Goal: Transaction & Acquisition: Purchase product/service

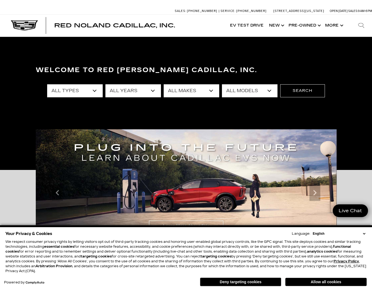
click at [92, 90] on select "All Types New Used Certified Used Demo" at bounding box center [75, 90] width 56 height 13
click at [88, 94] on select "All Types New Used Certified Used Demo" at bounding box center [75, 90] width 56 height 13
select select "New"
click at [47, 84] on select "All Types New Used Certified Used Demo" at bounding box center [75, 90] width 56 height 13
click at [126, 89] on select "All Years 2026 2025 2024" at bounding box center [133, 90] width 56 height 13
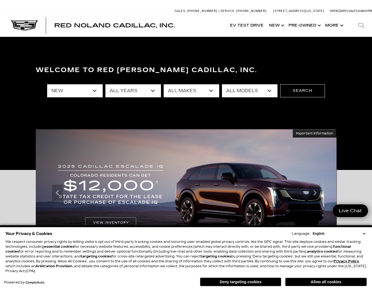
select select "2025"
click at [105, 84] on select "All Years 2026 2025 2024" at bounding box center [133, 90] width 56 height 13
click at [126, 89] on select "All Years 2026 2025 2024" at bounding box center [133, 90] width 56 height 13
select select "Filter by year"
click at [105, 84] on select "All Years 2026 2025 2024" at bounding box center [133, 90] width 56 height 13
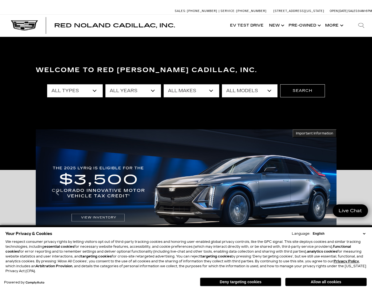
click at [180, 91] on select "All Makes Cadillac" at bounding box center [192, 90] width 56 height 13
select select "Cadillac"
click at [164, 84] on select "All Makes Cadillac" at bounding box center [192, 90] width 56 height 13
click at [236, 91] on select "All Models CT4 Escalade Escalade ESV ESCALADE IQ ESCALADE IQL LYRIQ OPTIQ VISTI…" at bounding box center [250, 90] width 56 height 13
select select "XT5"
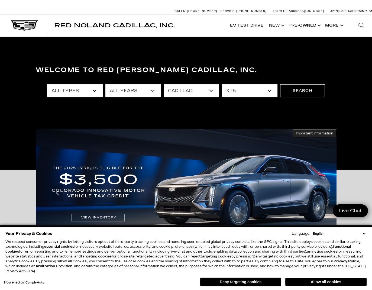
click at [222, 84] on select "All Models CT4 Escalade Escalade ESV ESCALADE IQ ESCALADE IQL LYRIQ OPTIQ VISTI…" at bounding box center [250, 90] width 56 height 13
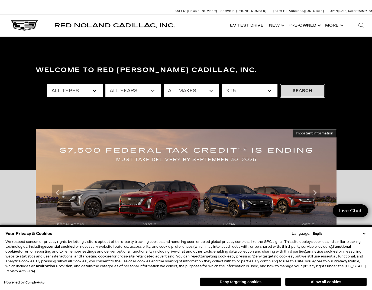
click at [298, 90] on button "Search" at bounding box center [302, 90] width 45 height 13
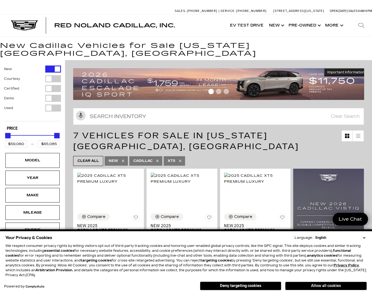
click at [317, 286] on button "Allow all cookies" at bounding box center [325, 286] width 81 height 8
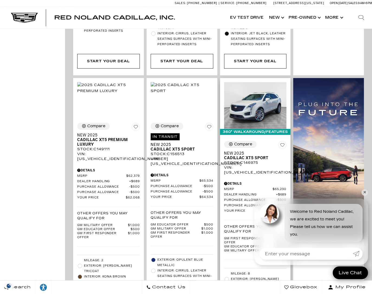
scroll to position [325, 0]
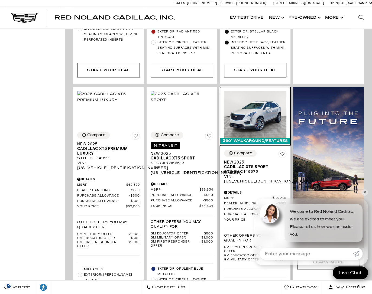
click at [273, 96] on img at bounding box center [255, 114] width 63 height 47
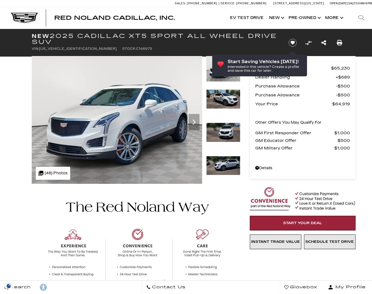
click at [195, 122] on icon "Next" at bounding box center [193, 121] width 3 height 5
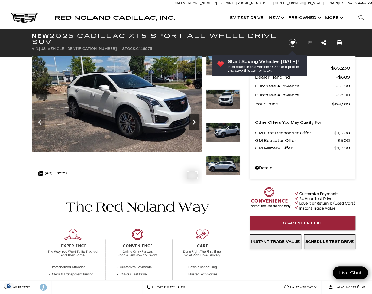
click at [196, 122] on icon "Next" at bounding box center [193, 122] width 11 height 11
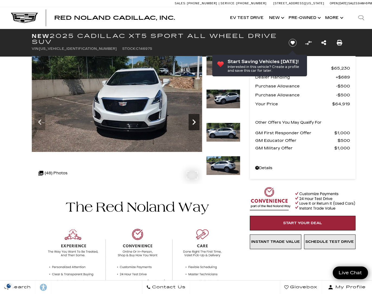
click at [196, 122] on icon "Next" at bounding box center [193, 122] width 11 height 11
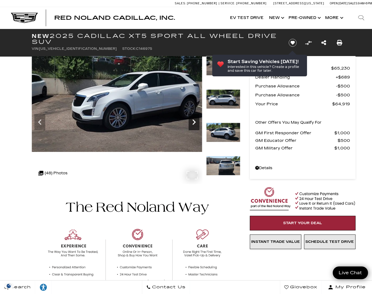
click at [196, 122] on icon "Next" at bounding box center [193, 122] width 11 height 11
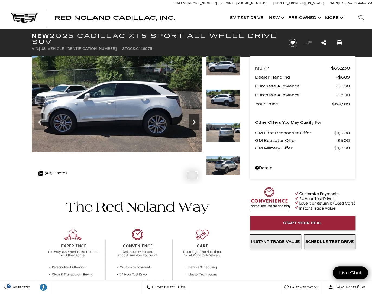
click at [196, 122] on icon "Next" at bounding box center [193, 122] width 11 height 11
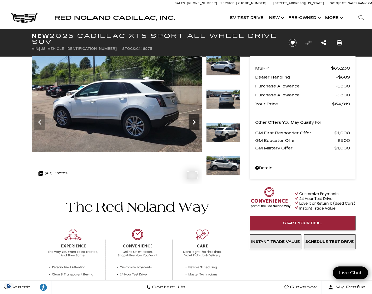
click at [196, 122] on icon "Next" at bounding box center [193, 122] width 11 height 11
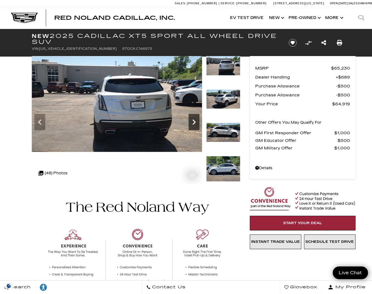
click at [196, 122] on icon "Next" at bounding box center [193, 122] width 11 height 11
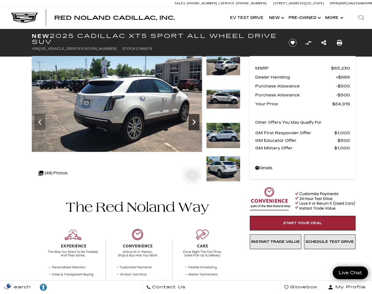
click at [196, 122] on icon "Next" at bounding box center [193, 122] width 11 height 11
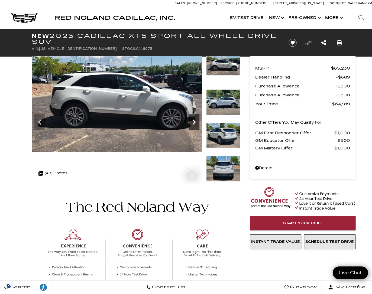
click at [196, 122] on icon "Next" at bounding box center [193, 122] width 11 height 11
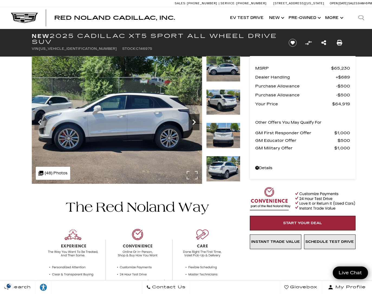
click at [196, 122] on icon "Next" at bounding box center [193, 122] width 11 height 11
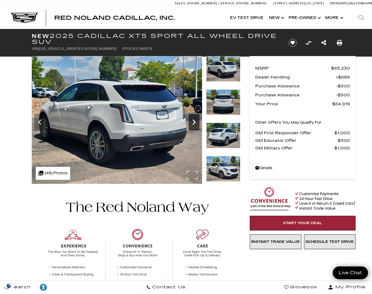
click at [196, 122] on icon "Next" at bounding box center [193, 122] width 11 height 11
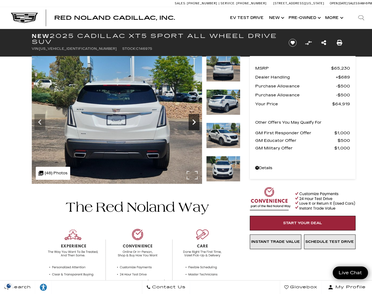
click at [196, 122] on icon "Next" at bounding box center [193, 122] width 11 height 11
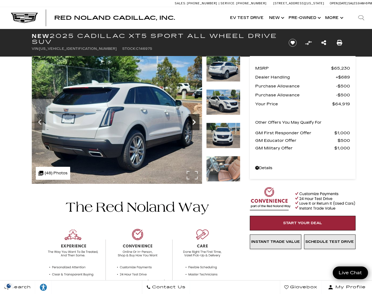
click at [196, 122] on icon "Next" at bounding box center [193, 122] width 11 height 11
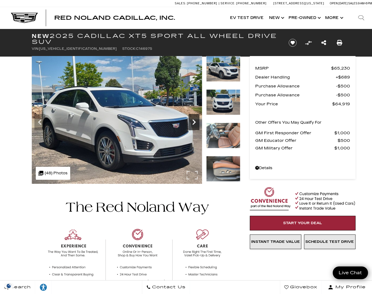
click at [196, 122] on icon "Next" at bounding box center [193, 122] width 11 height 11
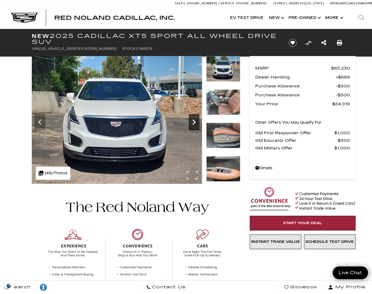
click at [196, 122] on icon "Next" at bounding box center [193, 122] width 11 height 11
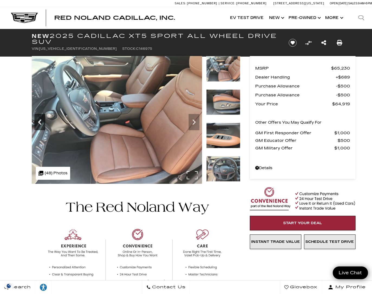
click at [39, 123] on icon "Previous" at bounding box center [39, 121] width 3 height 5
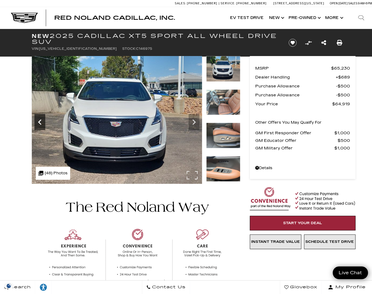
click at [39, 123] on icon "Previous" at bounding box center [39, 121] width 3 height 5
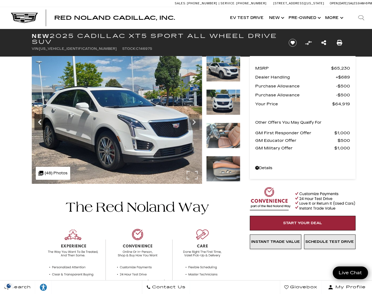
click at [39, 123] on icon "Previous" at bounding box center [39, 121] width 3 height 5
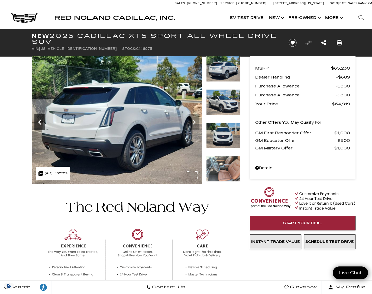
click at [39, 123] on icon "Previous" at bounding box center [39, 121] width 3 height 5
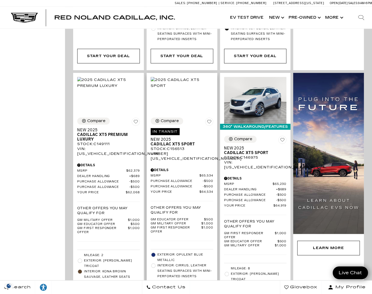
scroll to position [352, 0]
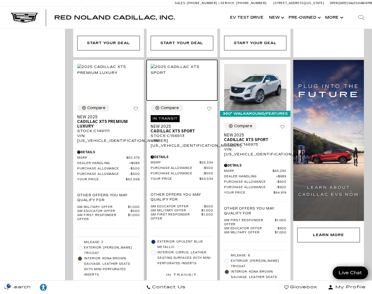
click at [182, 65] on img at bounding box center [182, 70] width 63 height 12
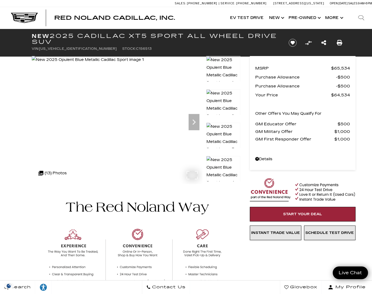
click at [144, 64] on img at bounding box center [88, 60] width 112 height 8
click at [193, 120] on icon "Next" at bounding box center [193, 121] width 3 height 5
click at [196, 120] on icon "Next" at bounding box center [193, 122] width 11 height 11
click at [195, 120] on icon "Next" at bounding box center [193, 122] width 11 height 11
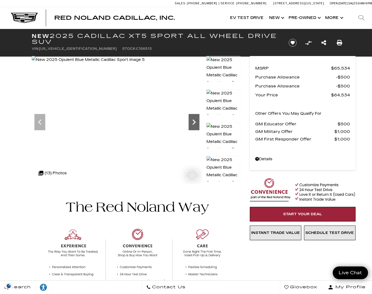
click at [195, 120] on icon "Next" at bounding box center [193, 122] width 11 height 11
click at [194, 120] on icon "Next" at bounding box center [193, 122] width 11 height 11
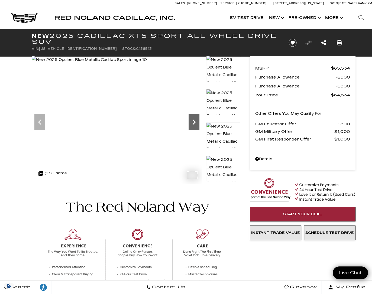
click at [193, 120] on icon "Next" at bounding box center [193, 121] width 3 height 5
click at [146, 64] on img at bounding box center [89, 60] width 115 height 8
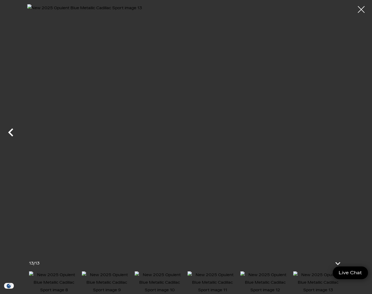
click at [12, 131] on icon "Previous" at bounding box center [11, 132] width 16 height 16
click at [360, 9] on div at bounding box center [361, 9] width 14 height 14
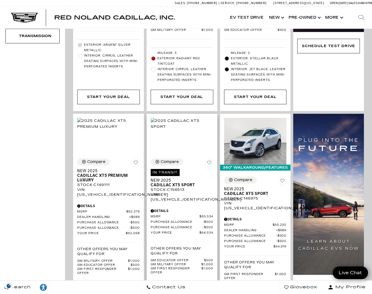
scroll to position [298, 0]
click at [181, 188] on div "Stock : C156513" at bounding box center [182, 190] width 63 height 5
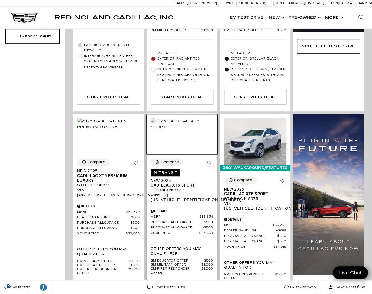
click at [179, 120] on img at bounding box center [182, 124] width 63 height 12
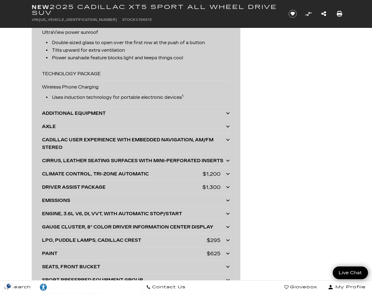
scroll to position [1327, 0]
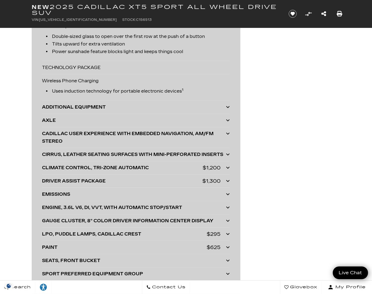
click at [227, 179] on icon at bounding box center [228, 181] width 4 height 4
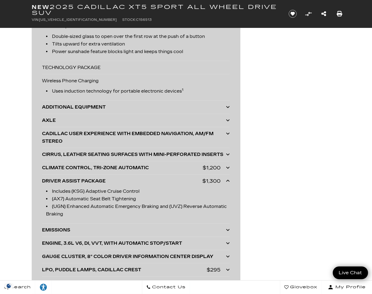
click at [228, 166] on icon at bounding box center [228, 167] width 4 height 4
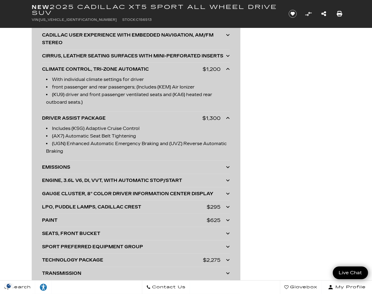
scroll to position [1435, 0]
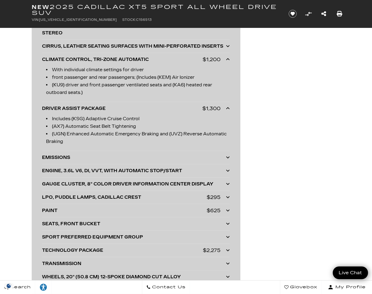
click at [228, 195] on icon at bounding box center [228, 197] width 4 height 4
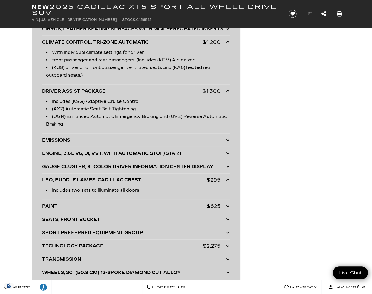
scroll to position [1462, 0]
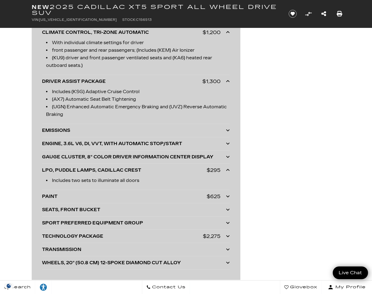
click at [228, 234] on icon at bounding box center [228, 236] width 4 height 4
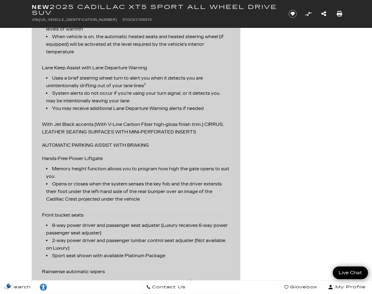
scroll to position [975, 0]
